Goal: Find specific page/section: Find specific page/section

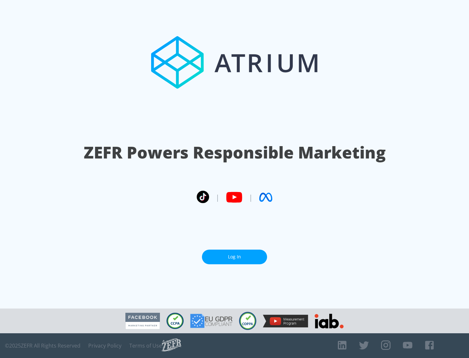
click at [235, 257] on link "Log In" at bounding box center [234, 257] width 65 height 15
